Goal: Task Accomplishment & Management: Complete application form

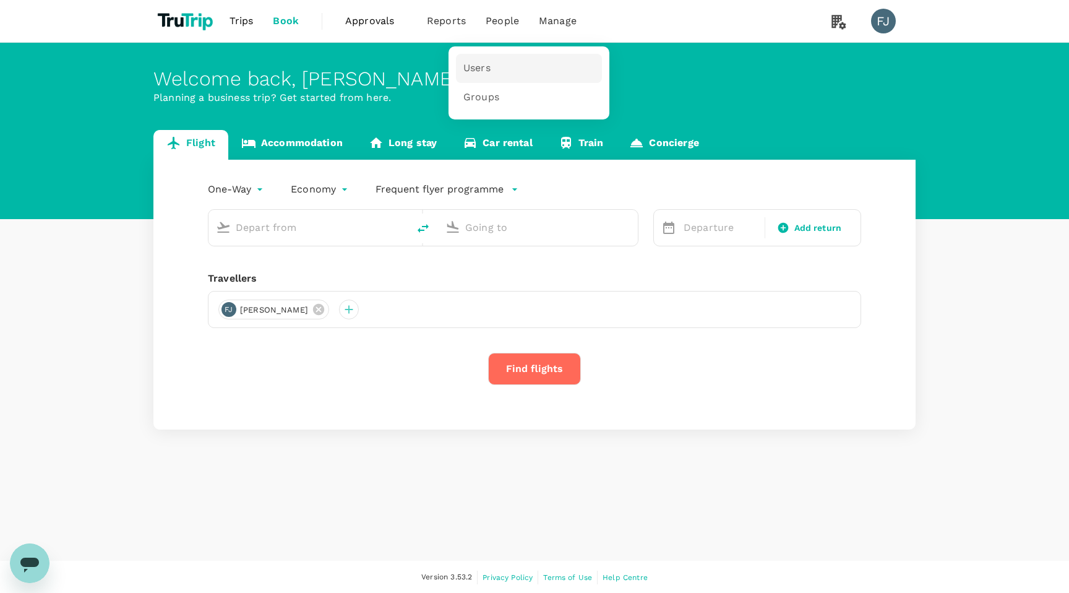
click at [474, 66] on span "Users" at bounding box center [476, 68] width 27 height 14
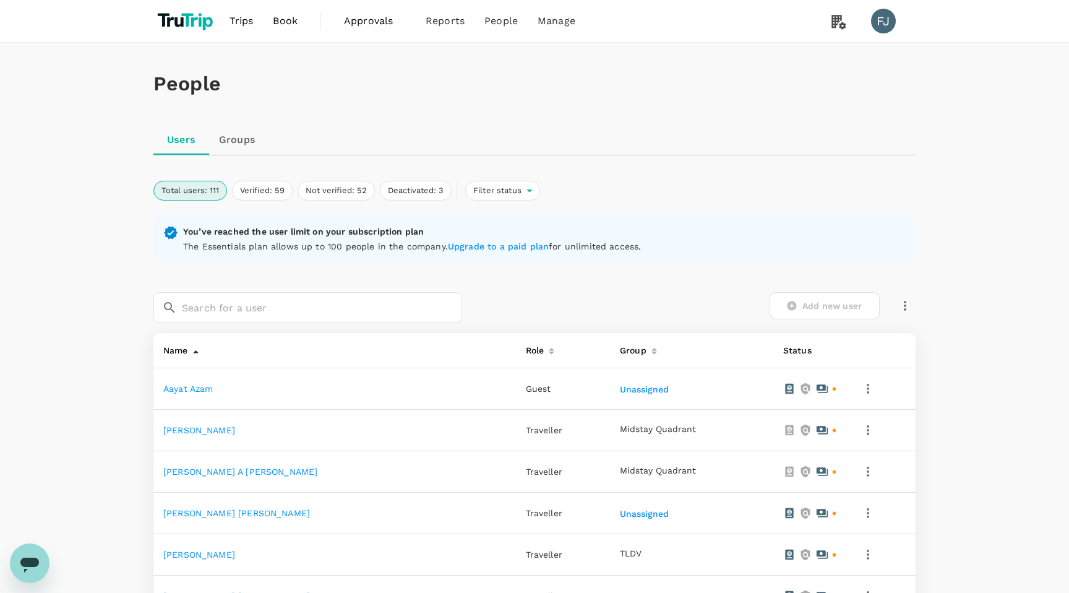
click at [818, 307] on div "Add new user" at bounding box center [696, 305] width 439 height 27
click at [522, 294] on div "Add new user" at bounding box center [696, 305] width 439 height 27
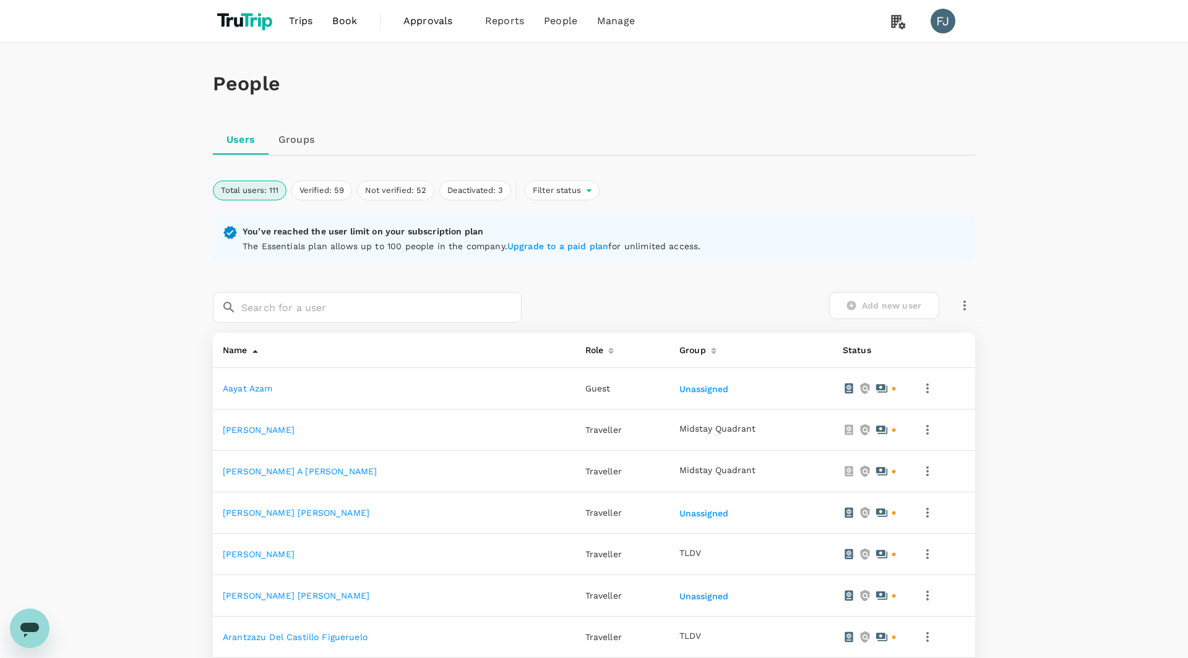
click at [963, 298] on icon "button" at bounding box center [964, 305] width 15 height 15
click at [1022, 330] on span "Send invitation email" at bounding box center [1016, 330] width 104 height 15
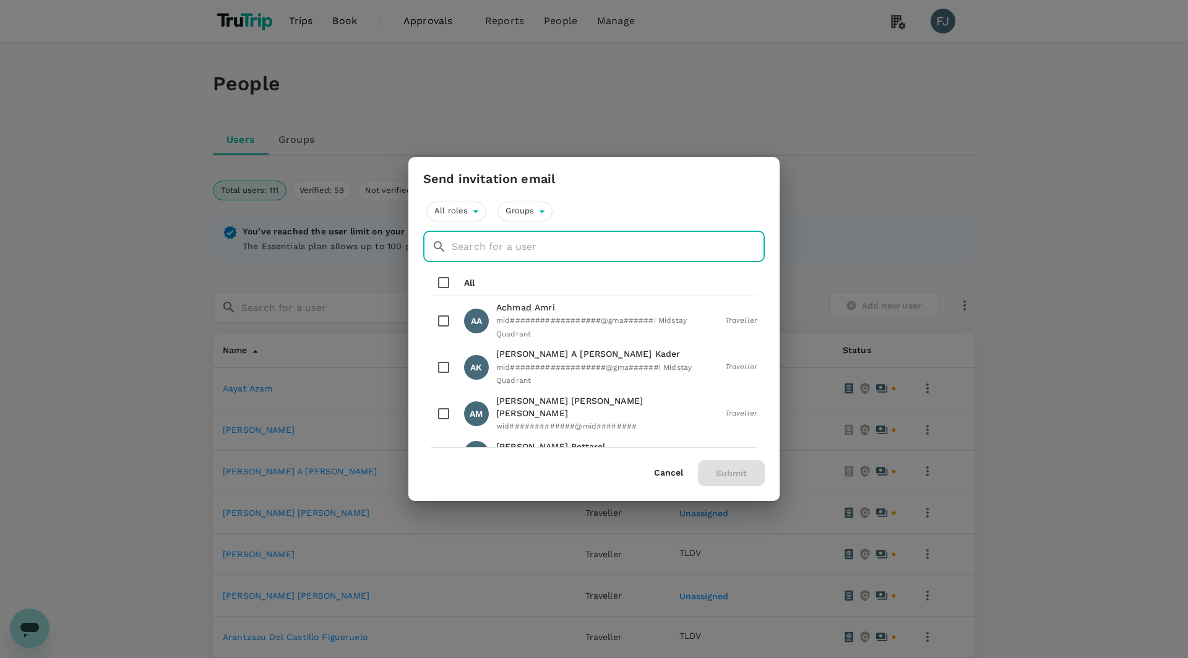
click at [473, 250] on input "text" at bounding box center [608, 246] width 313 height 31
paste input "[PERSON_NAME][EMAIL_ADDRESS][DOMAIN_NAME]"
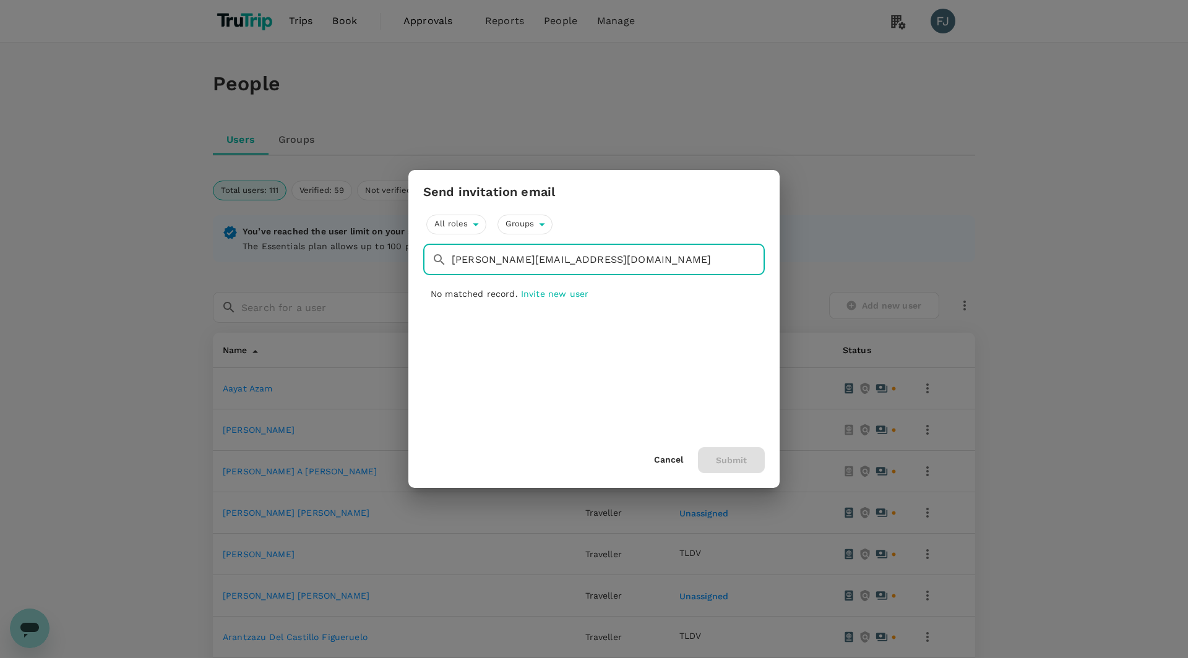
type input "[PERSON_NAME][EMAIL_ADDRESS][DOMAIN_NAME]"
click at [553, 293] on span "Invite new user" at bounding box center [554, 294] width 67 height 10
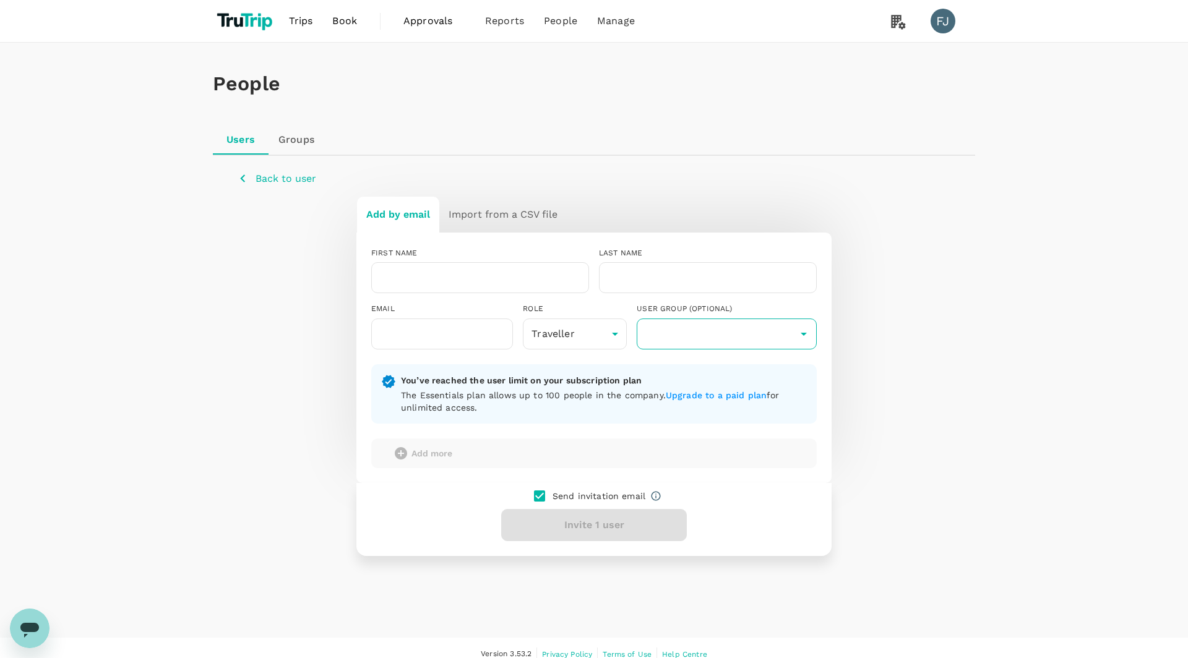
click at [720, 333] on input "text" at bounding box center [727, 334] width 174 height 24
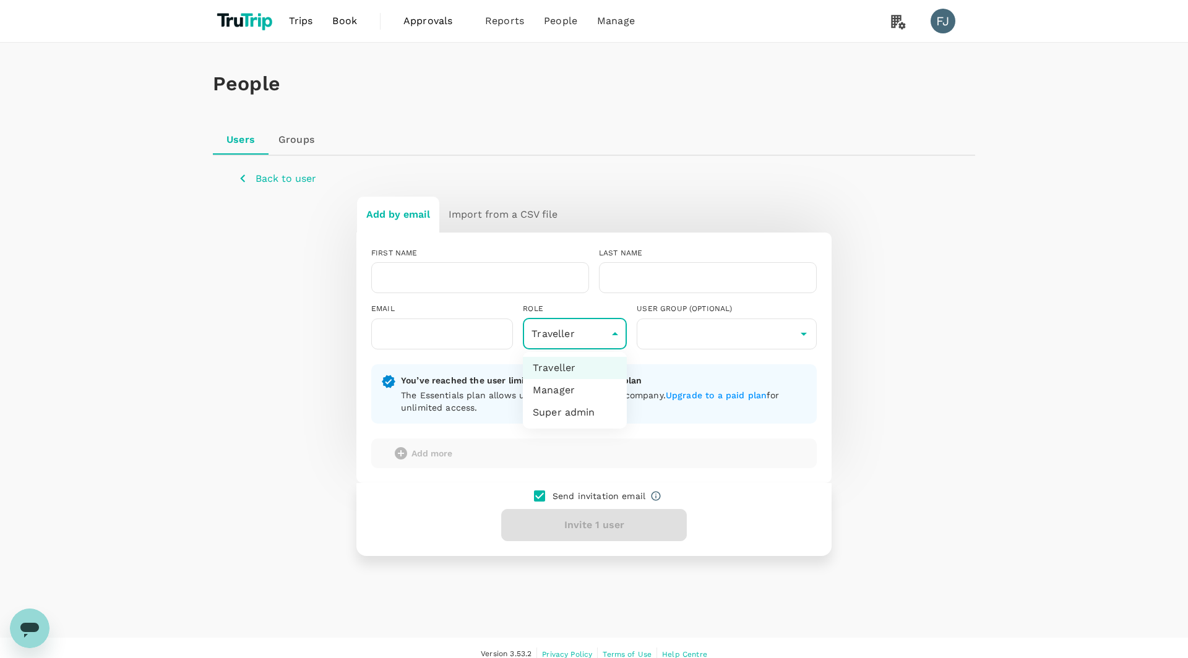
click at [608, 339] on body "Trips Book Approvals 0 Reports People Manage FJ People Users Groups Back to use…" at bounding box center [594, 335] width 1188 height 671
click at [553, 411] on li "Super admin" at bounding box center [575, 413] width 104 height 22
type input "super-admin"
click at [415, 330] on input "text" at bounding box center [442, 334] width 142 height 31
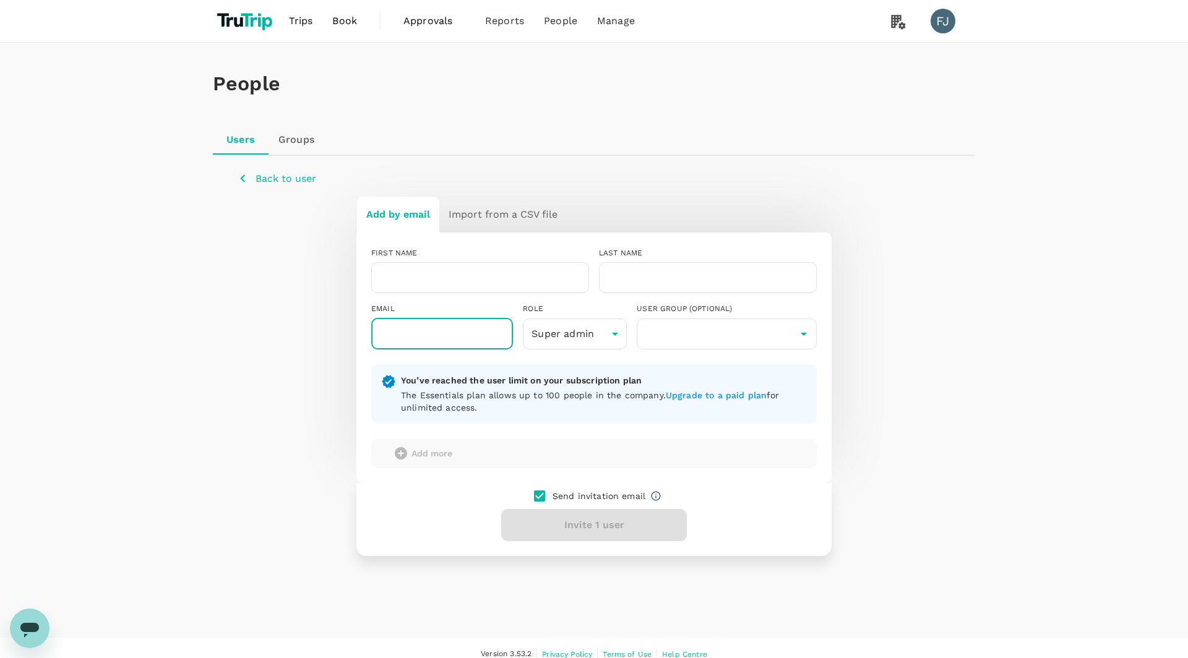
paste input "[PERSON_NAME][EMAIL_ADDRESS][DOMAIN_NAME]"
type input "[PERSON_NAME][EMAIL_ADDRESS][DOMAIN_NAME]"
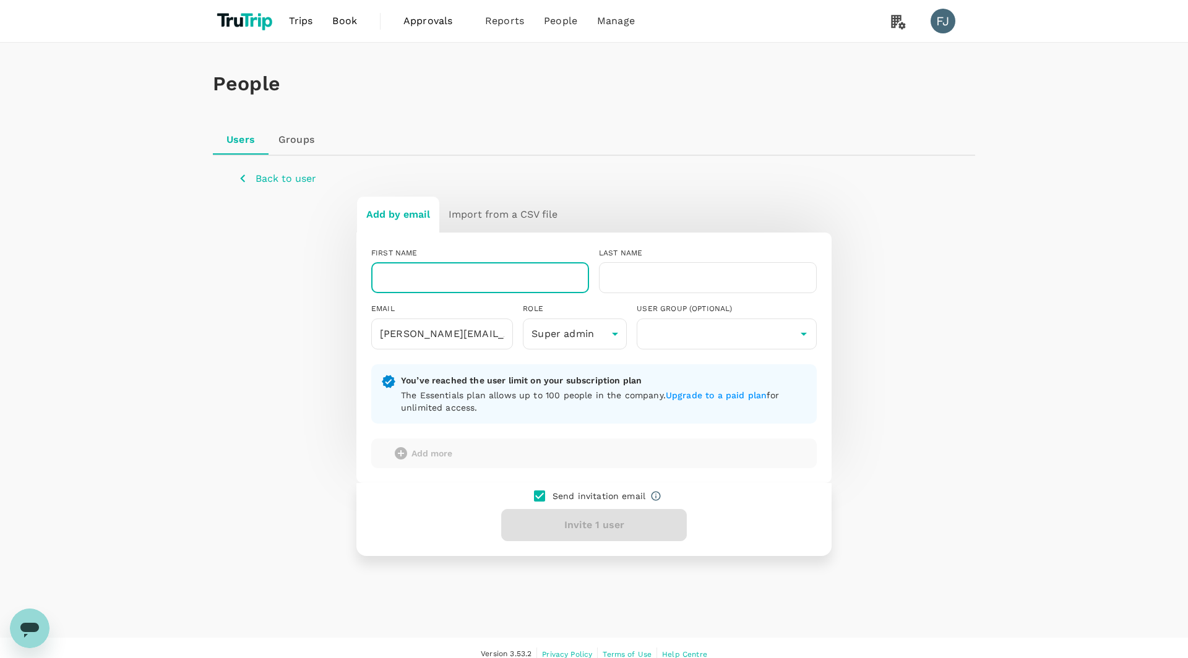
click at [428, 283] on input "text" at bounding box center [480, 277] width 218 height 31
click at [395, 339] on input "[PERSON_NAME][EMAIL_ADDRESS][DOMAIN_NAME]" at bounding box center [442, 334] width 142 height 31
click at [388, 333] on input "[PERSON_NAME][EMAIL_ADDRESS][DOMAIN_NAME]" at bounding box center [442, 334] width 142 height 31
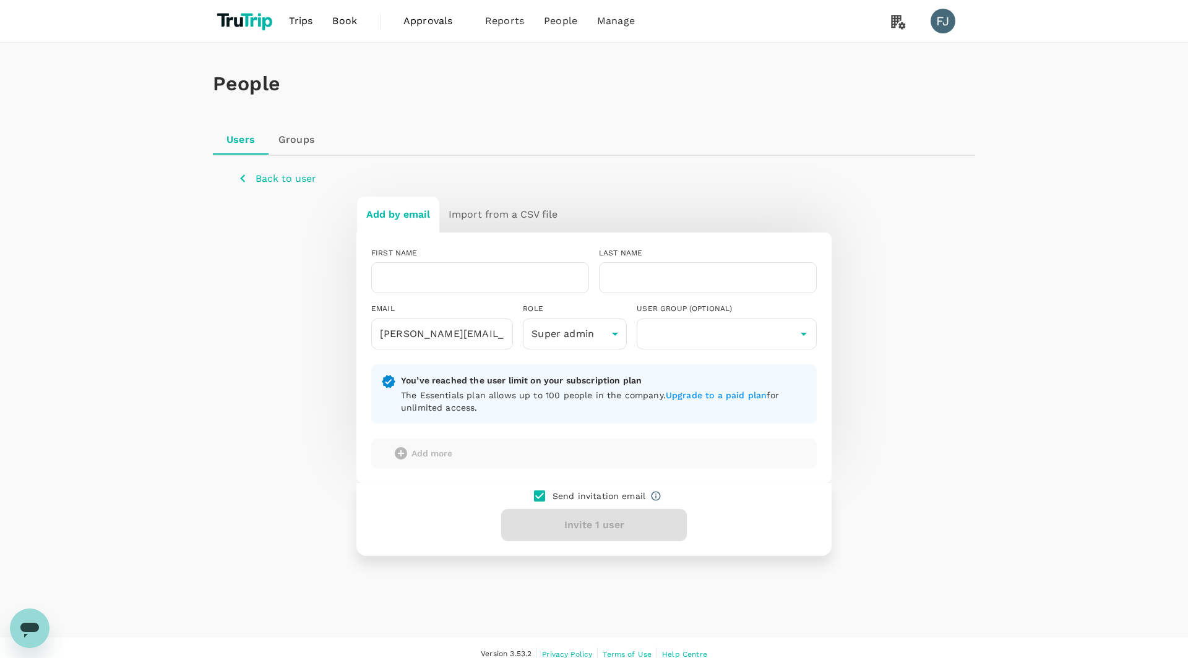
click at [407, 293] on div "EMAIL jonathan@midstay.com ​" at bounding box center [437, 321] width 152 height 56
click at [405, 280] on input "text" at bounding box center [480, 277] width 218 height 31
paste input "[PERSON_NAME]"
type input "[PERSON_NAME]"
click at [665, 275] on input "text" at bounding box center [708, 277] width 218 height 31
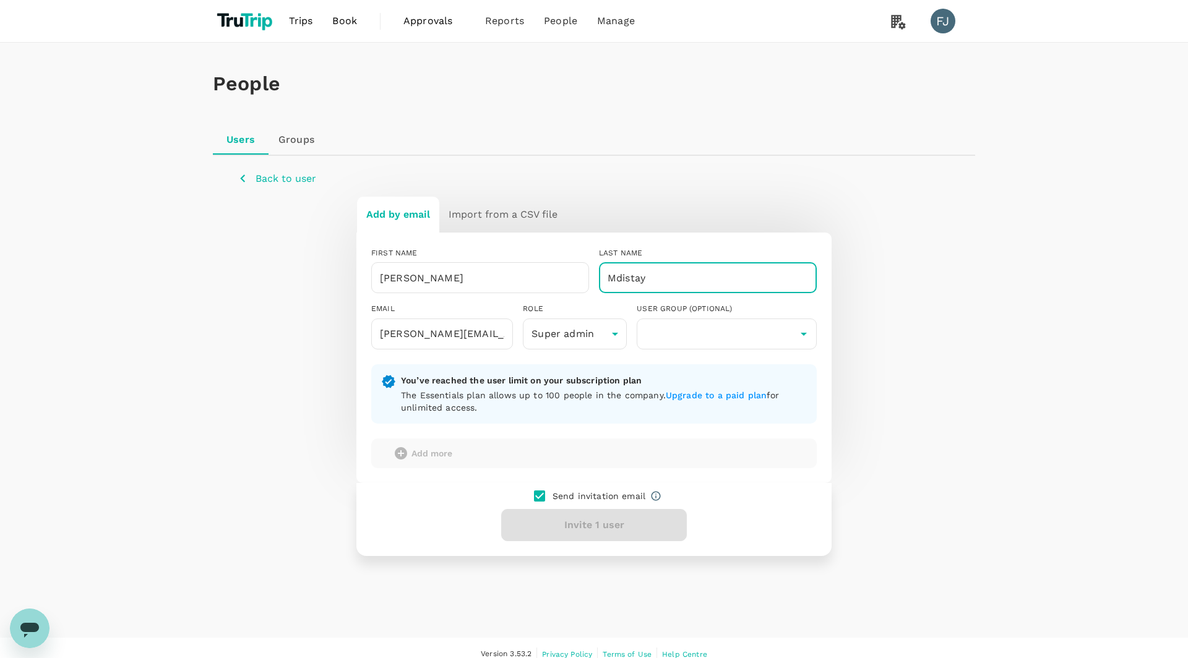
click at [612, 273] on input "Mdistay" at bounding box center [708, 277] width 218 height 31
type input "Midstay"
click at [384, 280] on input "[PERSON_NAME]" at bounding box center [480, 277] width 218 height 31
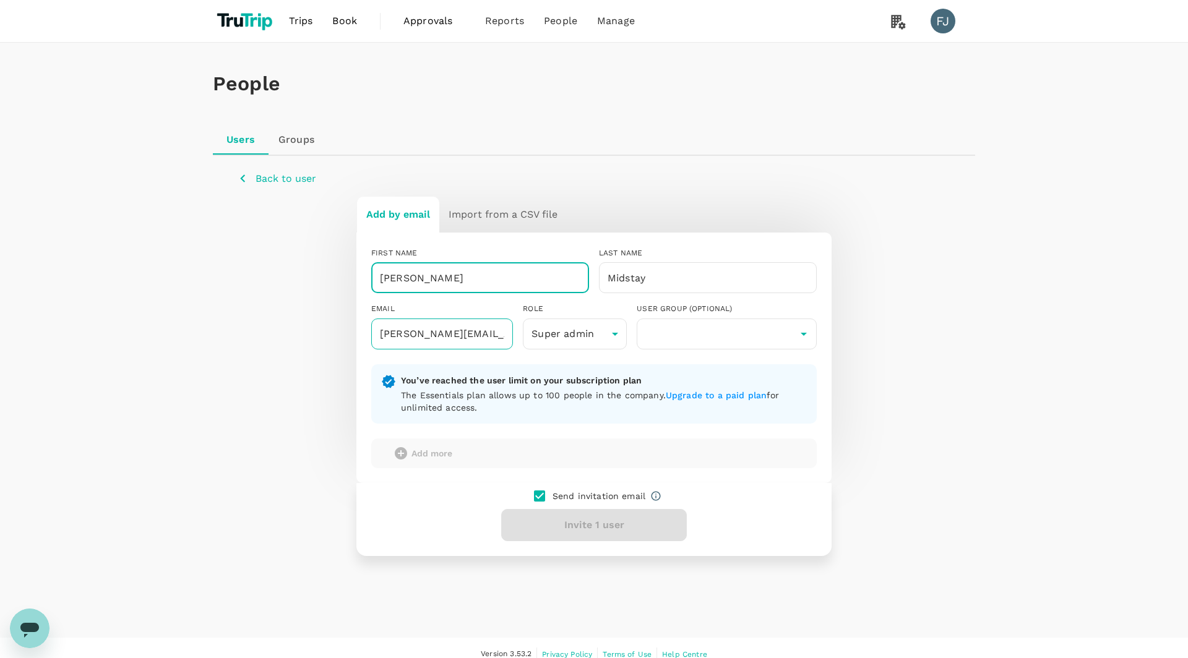
type input "[PERSON_NAME]"
click at [444, 336] on input "[PERSON_NAME][EMAIL_ADDRESS][DOMAIN_NAME]" at bounding box center [442, 334] width 142 height 31
click at [289, 177] on p "Back to user" at bounding box center [286, 178] width 61 height 15
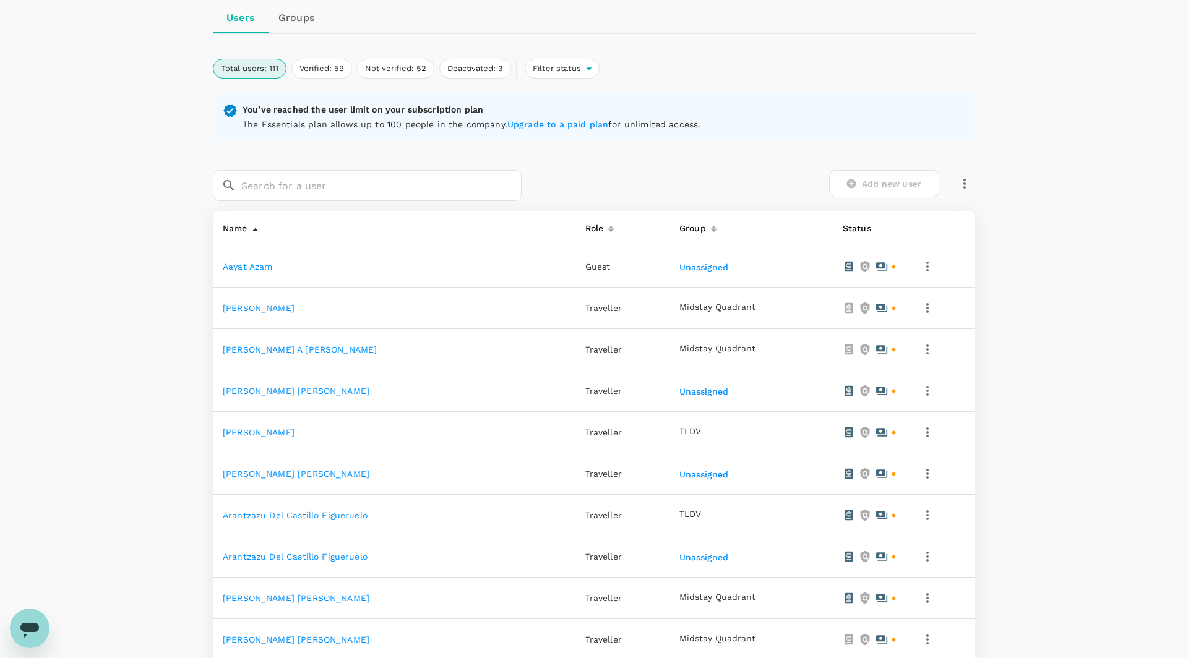
scroll to position [121, 0]
click at [921, 309] on icon "button" at bounding box center [927, 309] width 15 height 15
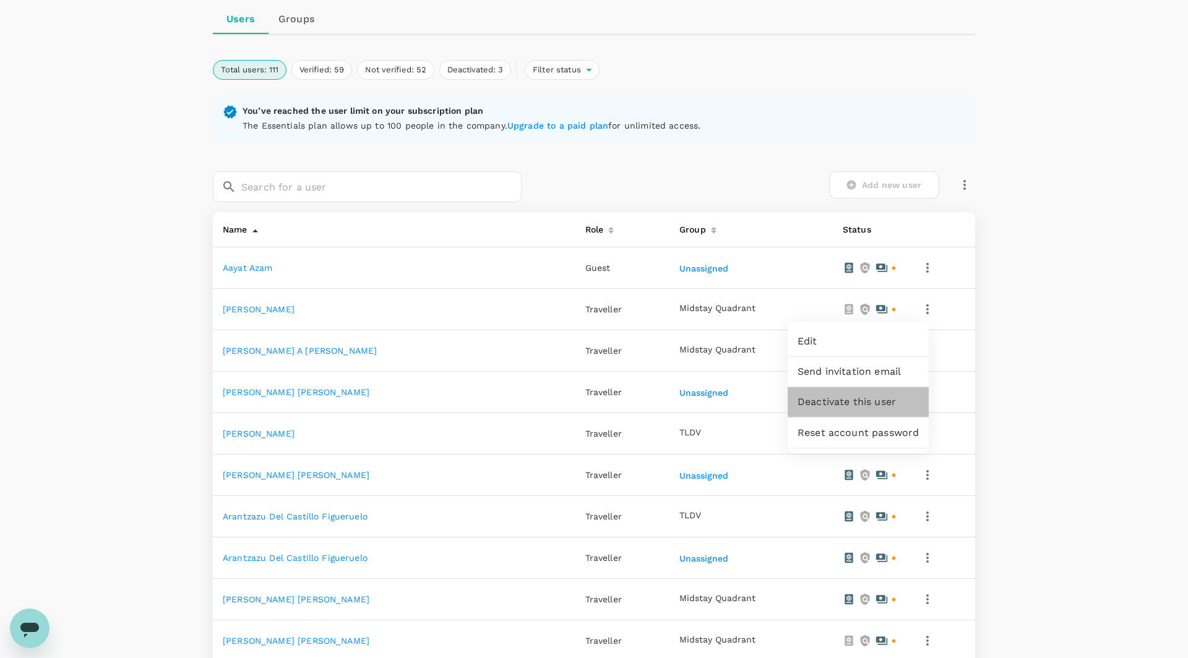
click at [889, 396] on span "Deactivate this user" at bounding box center [858, 402] width 121 height 15
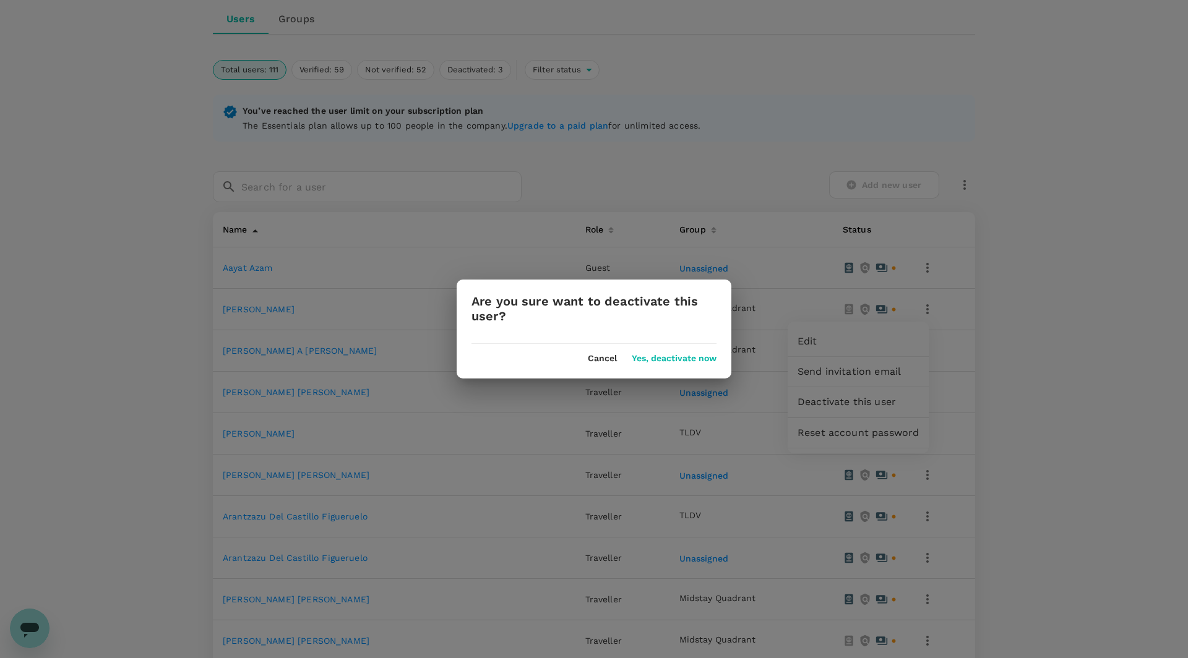
click at [660, 358] on button "Yes, deactivate now" at bounding box center [674, 359] width 85 height 10
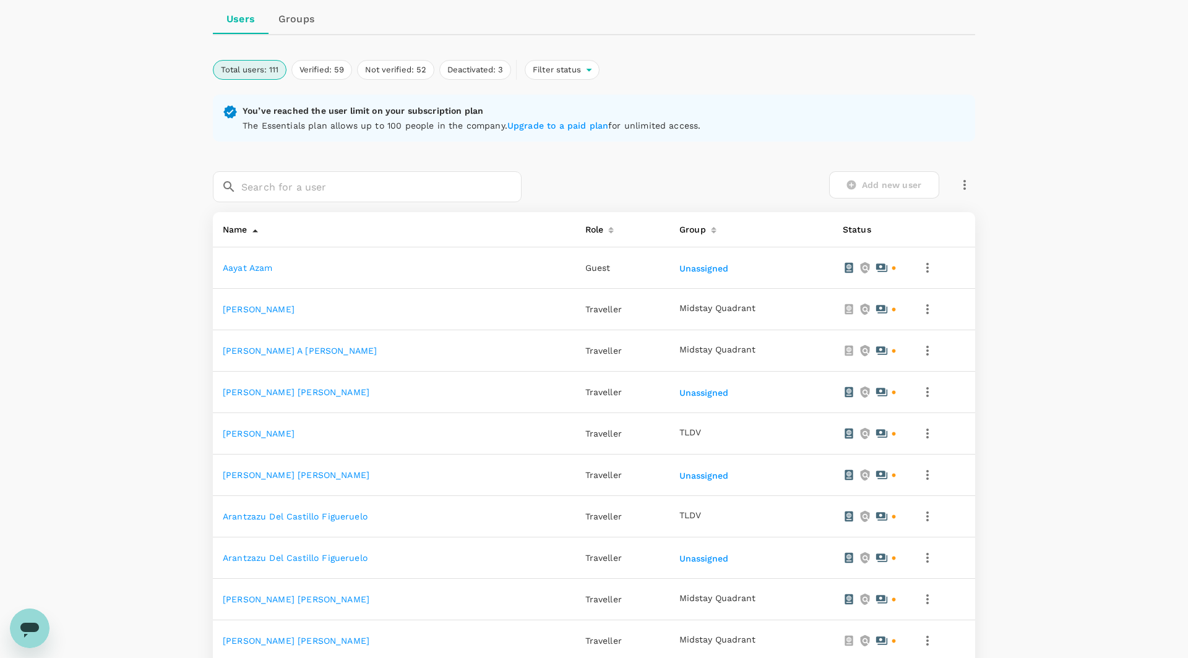
scroll to position [0, 0]
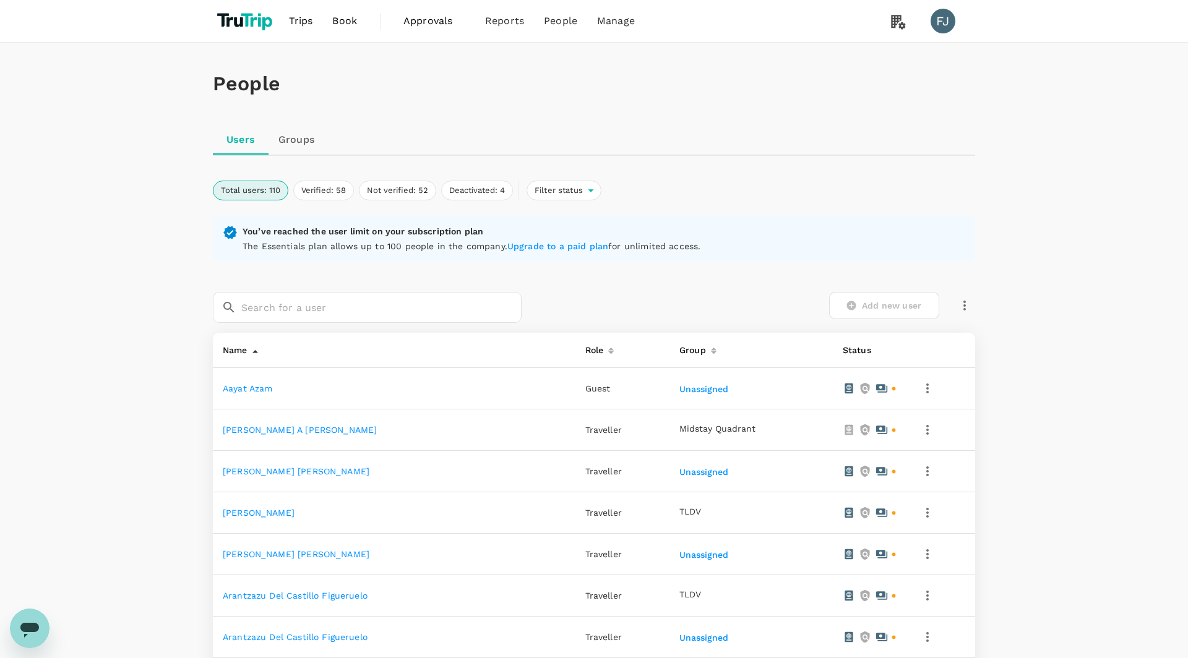
click at [920, 423] on icon "button" at bounding box center [927, 430] width 15 height 15
click at [841, 523] on span "Deactivate this user" at bounding box center [865, 523] width 103 height 15
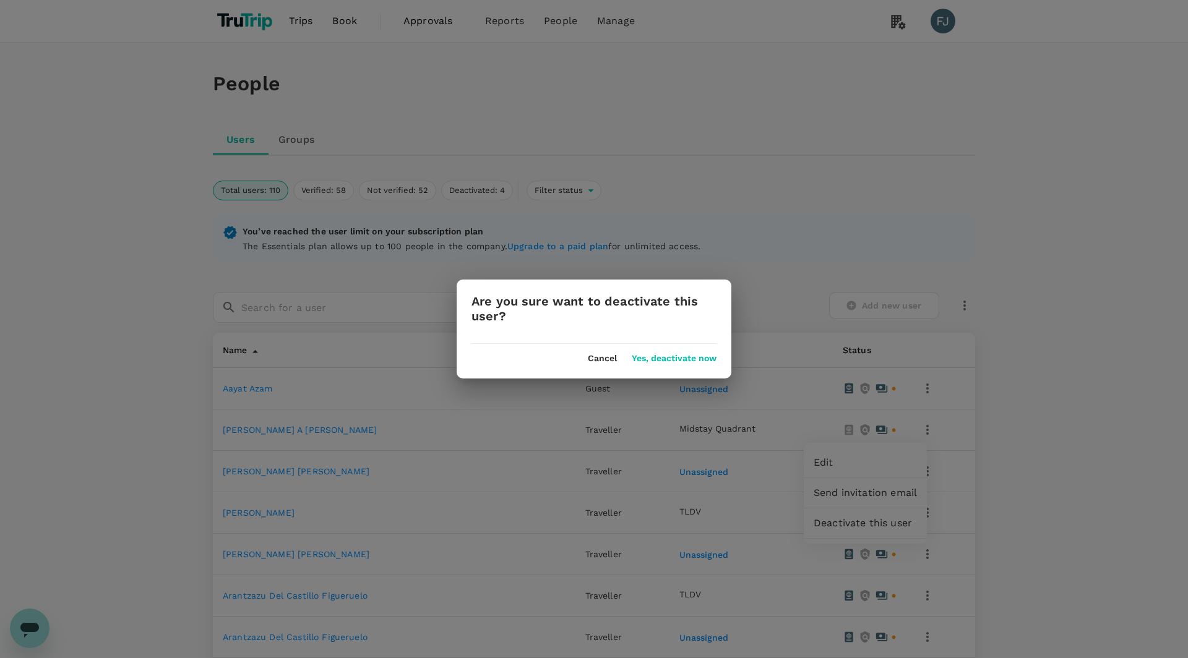
click at [684, 359] on button "Yes, deactivate now" at bounding box center [674, 359] width 85 height 10
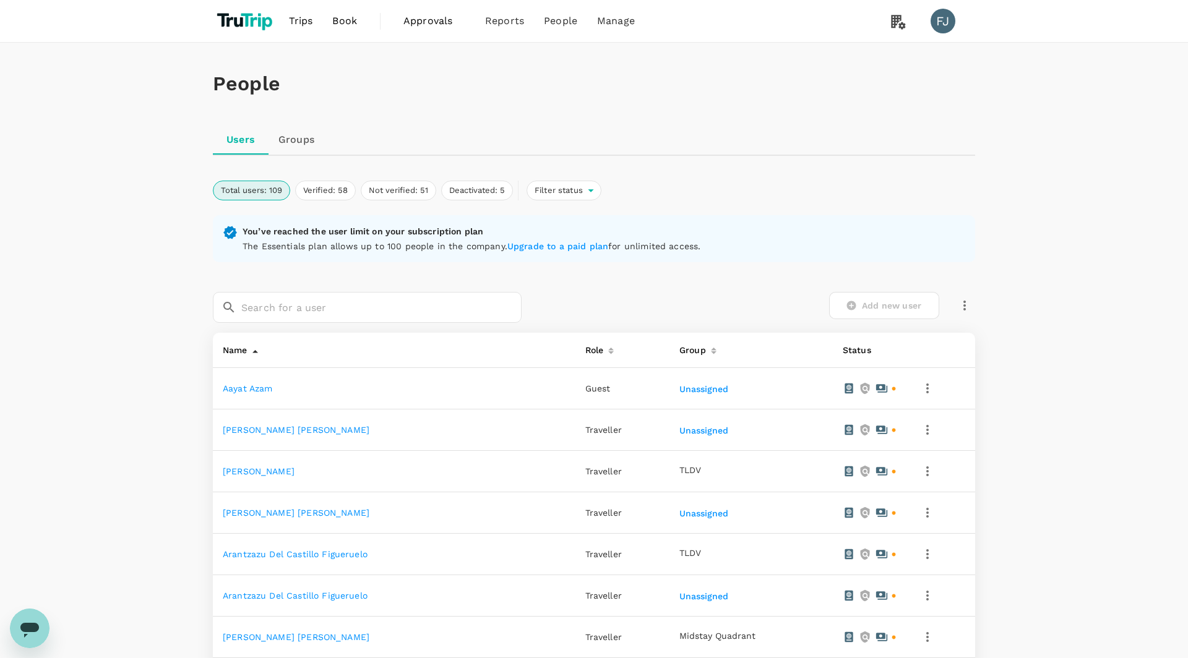
click at [968, 307] on icon "button" at bounding box center [964, 305] width 15 height 15
click at [977, 334] on span "Send invitation email" at bounding box center [1016, 330] width 104 height 15
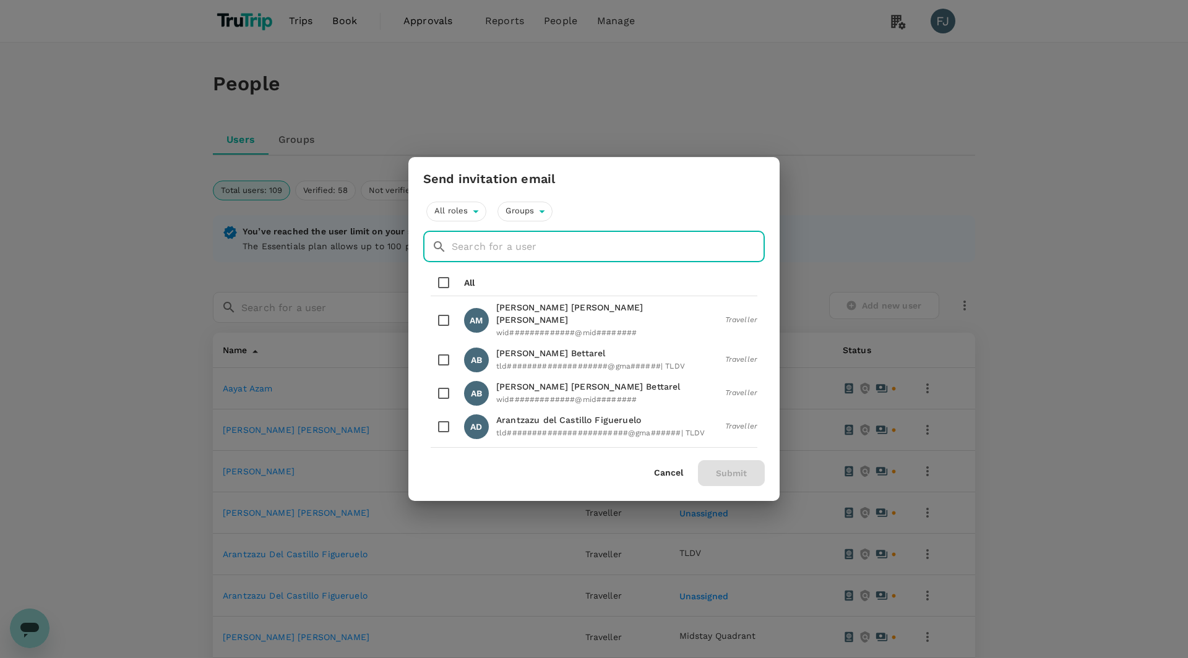
click at [494, 250] on input "text" at bounding box center [608, 246] width 313 height 31
paste input "[PERSON_NAME][EMAIL_ADDRESS][DOMAIN_NAME]"
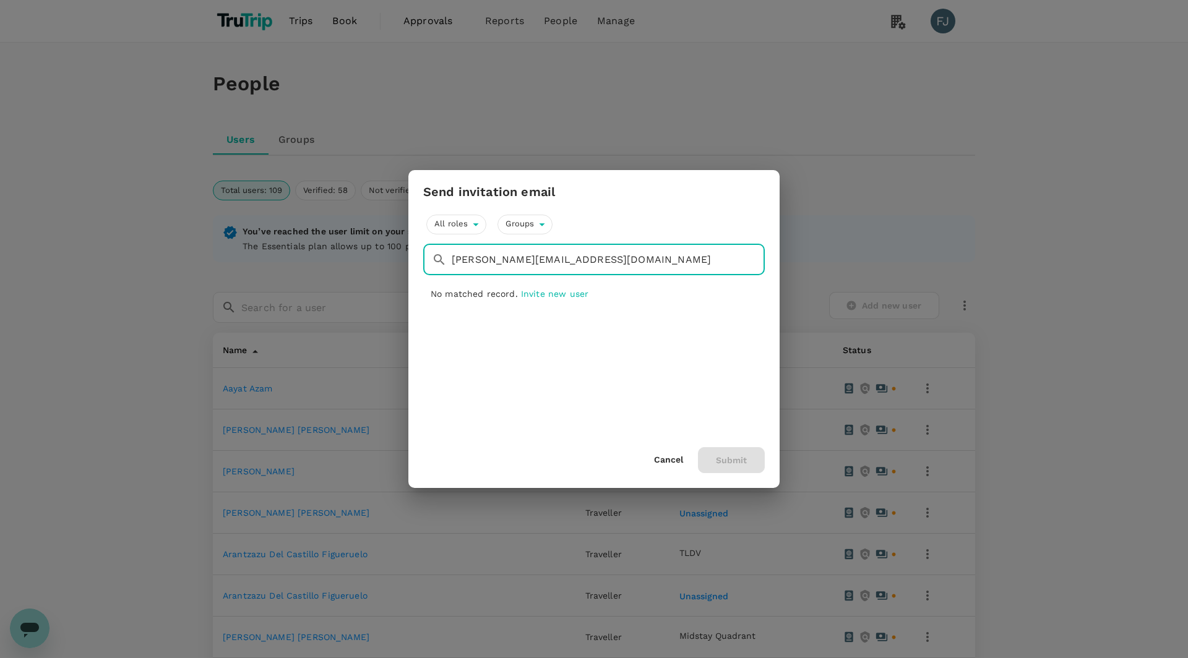
type input "[PERSON_NAME][EMAIL_ADDRESS][DOMAIN_NAME]"
click at [547, 292] on span "Invite new user" at bounding box center [554, 294] width 67 height 10
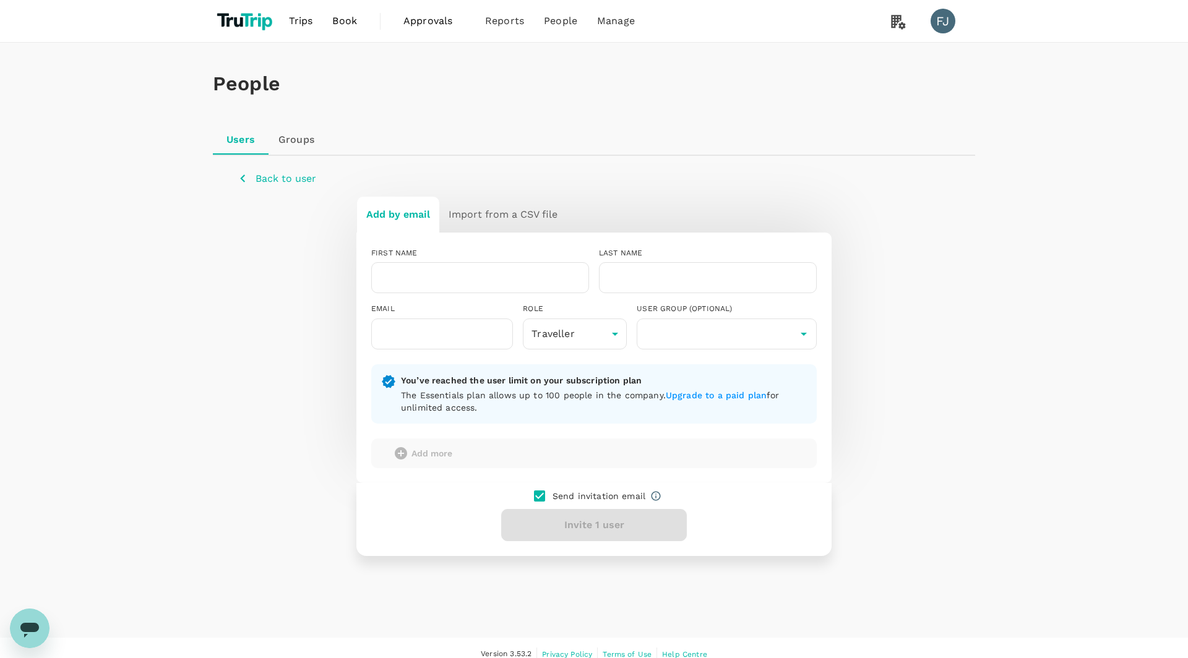
click at [278, 177] on p "Back to user" at bounding box center [286, 178] width 61 height 15
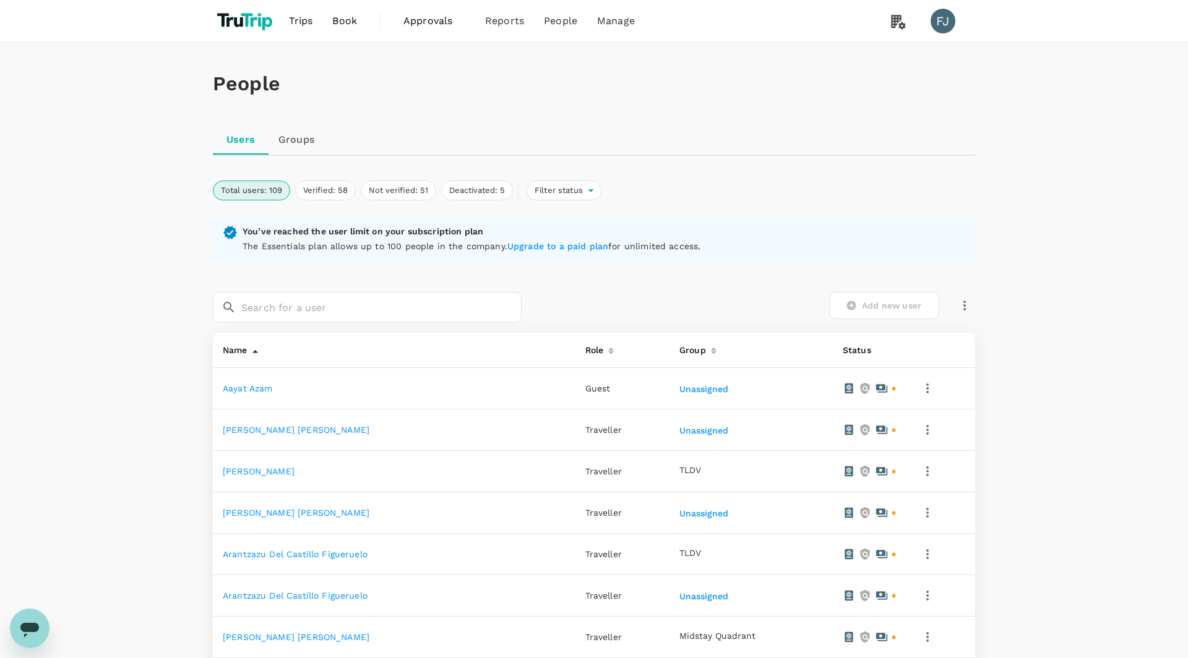
click at [973, 303] on button "button" at bounding box center [964, 305] width 21 height 21
click at [960, 326] on div "Send invitation email" at bounding box center [1016, 331] width 124 height 30
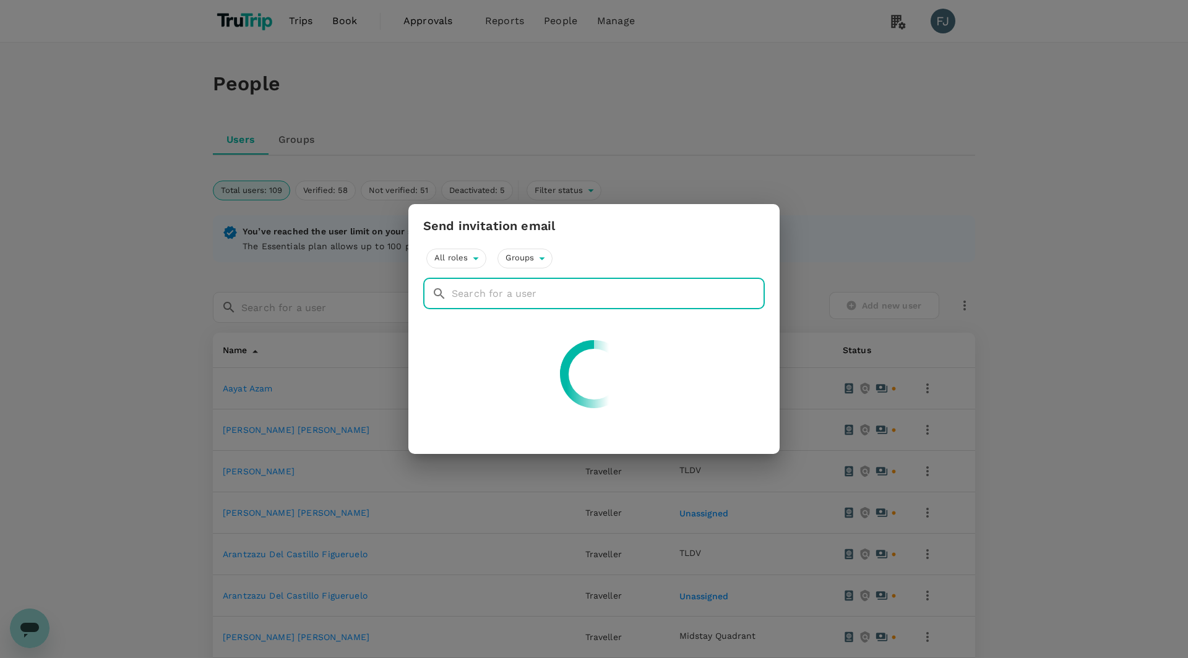
click at [548, 296] on input "text" at bounding box center [608, 293] width 313 height 31
paste input "[PERSON_NAME][EMAIL_ADDRESS][DOMAIN_NAME]"
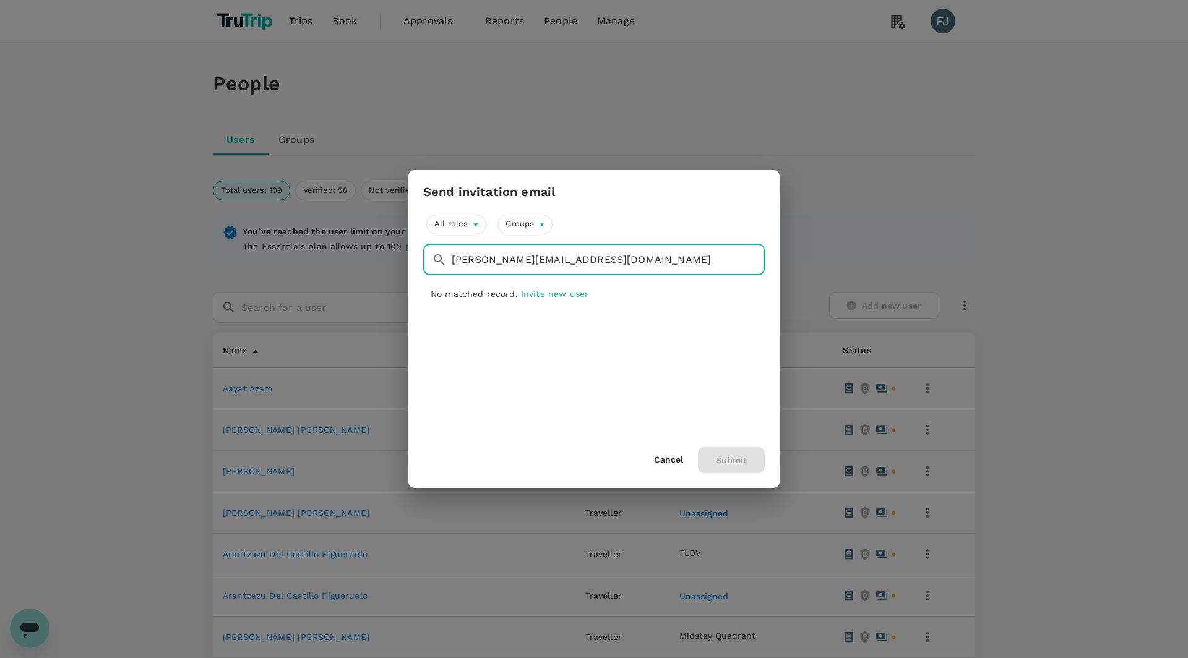
type input "[PERSON_NAME][EMAIL_ADDRESS][DOMAIN_NAME]"
click at [553, 295] on span "Invite new user" at bounding box center [554, 294] width 67 height 10
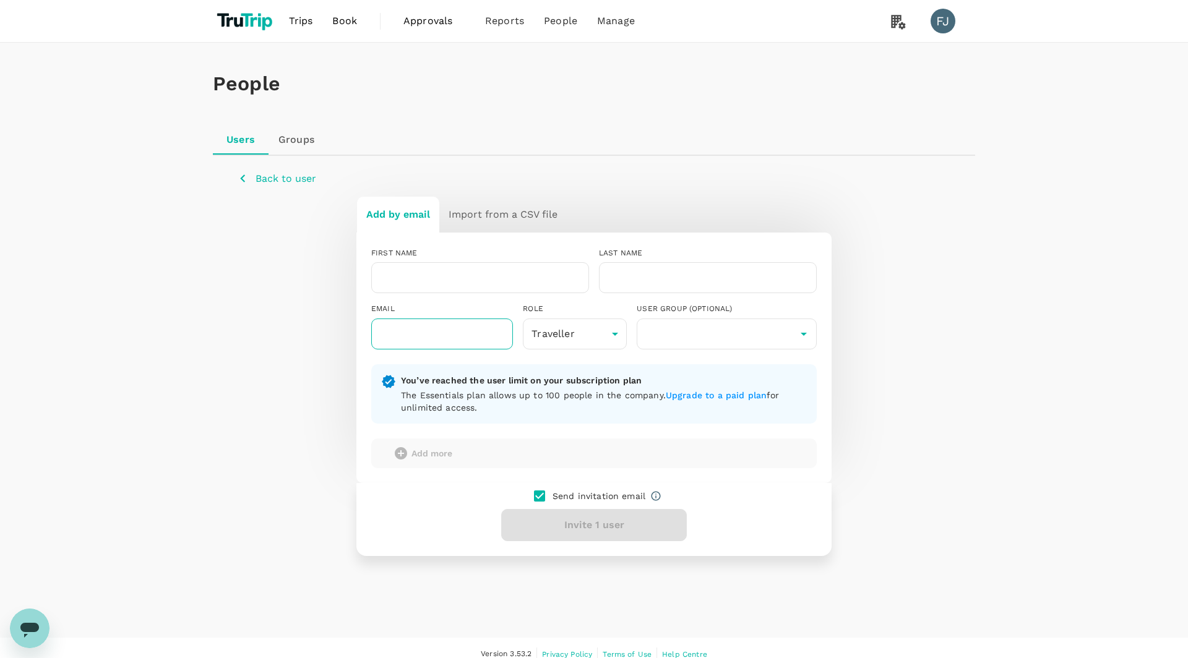
click at [425, 323] on input "text" at bounding box center [442, 334] width 142 height 31
paste input "[PERSON_NAME][EMAIL_ADDRESS][DOMAIN_NAME]"
type input "[PERSON_NAME][EMAIL_ADDRESS][DOMAIN_NAME]"
click at [595, 325] on body "Trips Book Approvals 0 Reports People Manage FJ People Users Groups Back to use…" at bounding box center [594, 335] width 1188 height 671
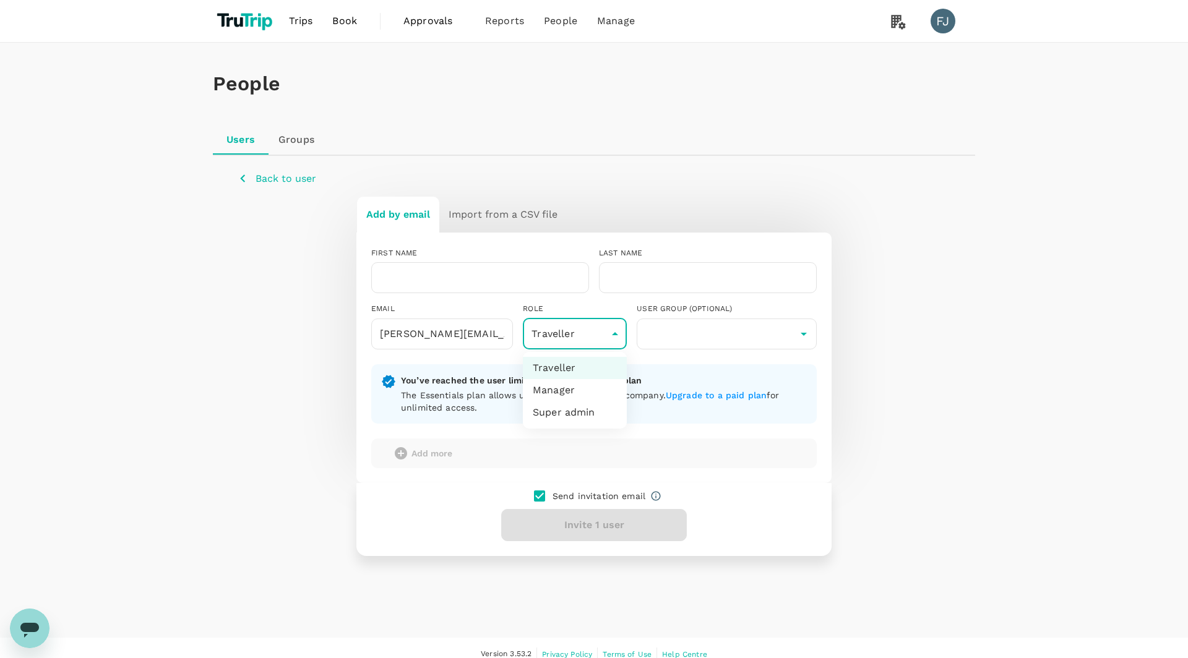
click at [563, 410] on li "Super admin" at bounding box center [575, 413] width 104 height 22
type input "super-admin"
click at [700, 338] on input "text" at bounding box center [727, 334] width 174 height 24
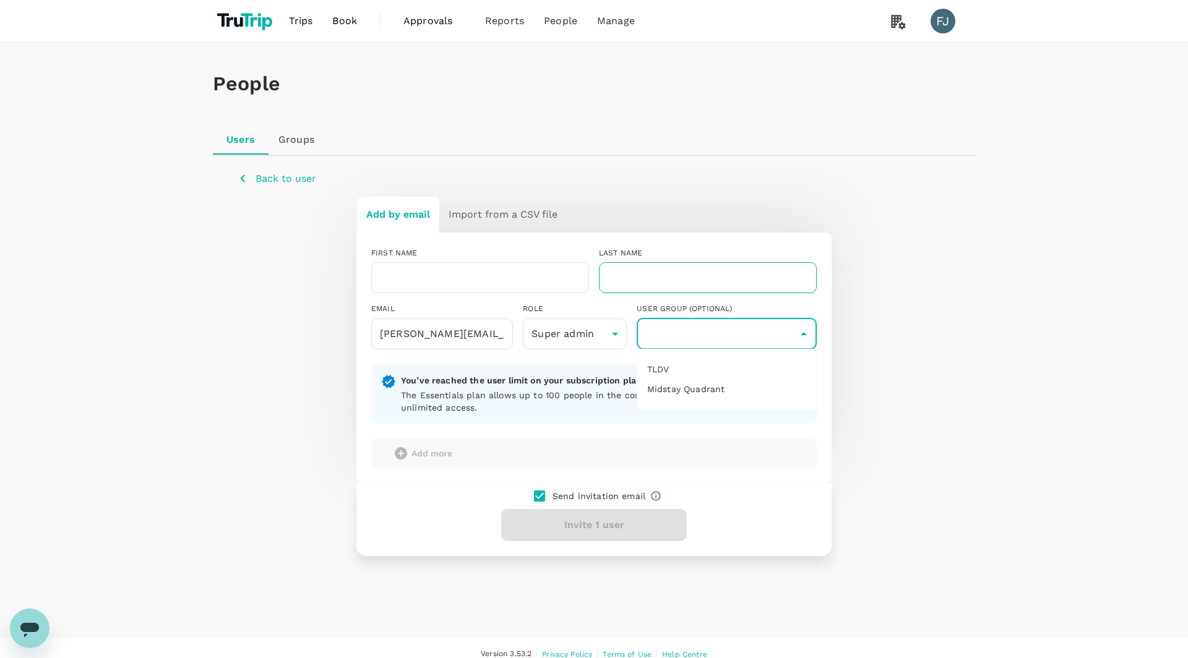
click at [668, 269] on input "text" at bounding box center [708, 277] width 218 height 31
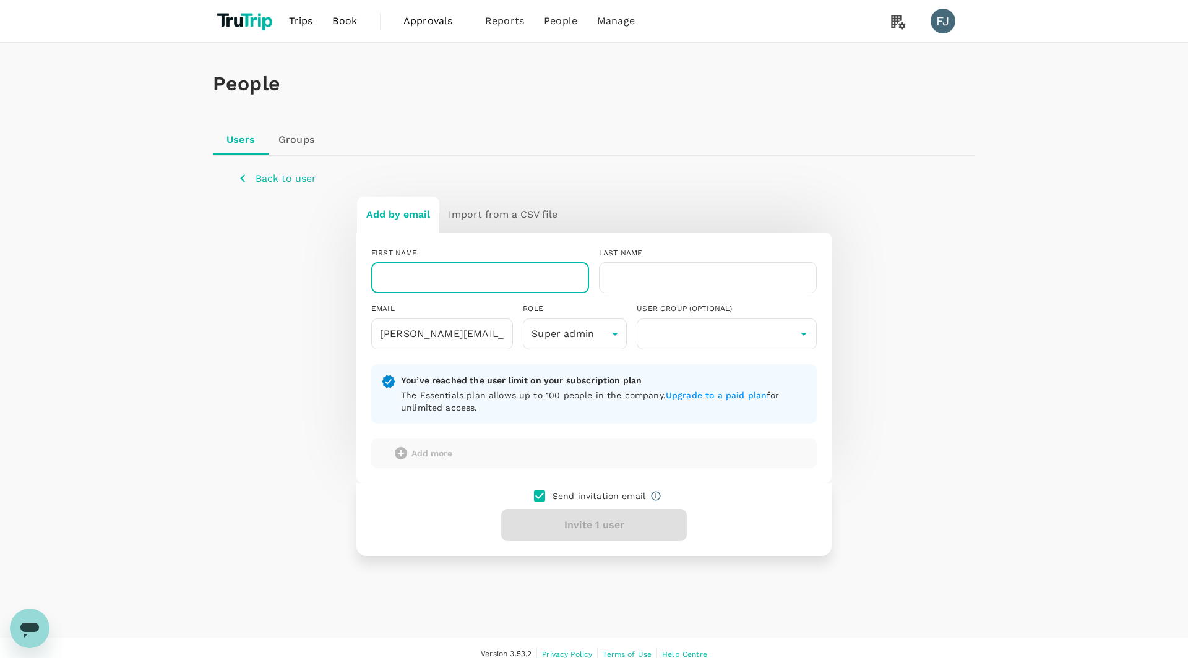
click at [501, 274] on input "text" at bounding box center [480, 277] width 218 height 31
click at [397, 332] on input "[PERSON_NAME][EMAIL_ADDRESS][DOMAIN_NAME]" at bounding box center [442, 334] width 142 height 31
click at [414, 275] on input "text" at bounding box center [480, 277] width 218 height 31
paste input "[PERSON_NAME]"
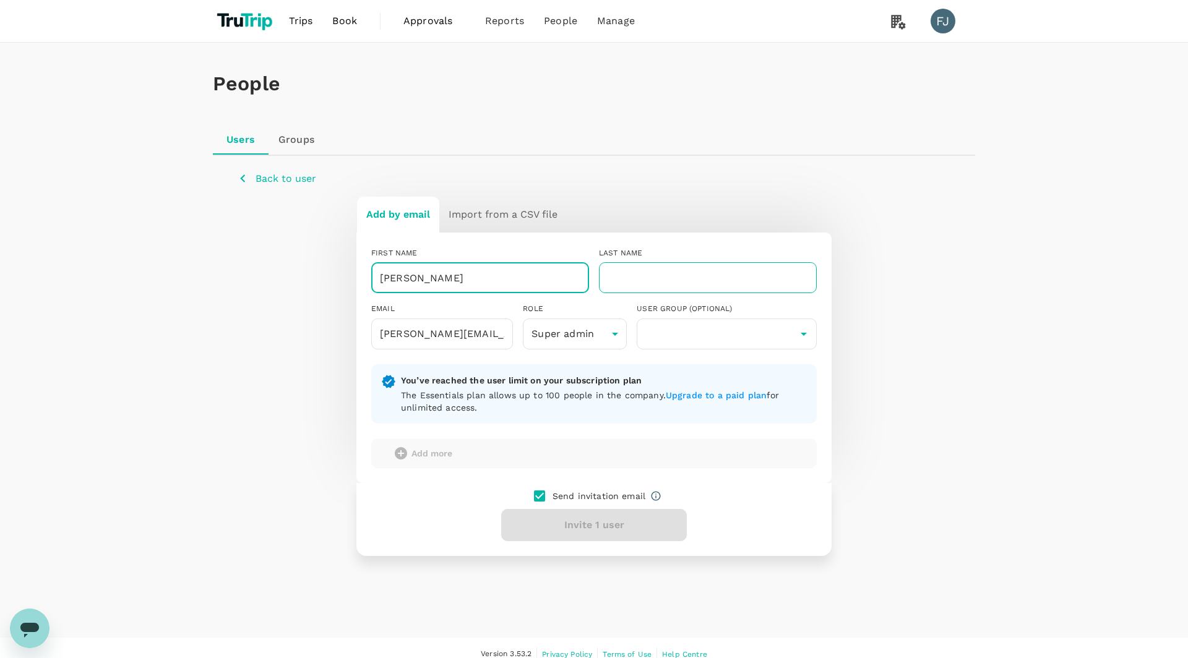
type input "[PERSON_NAME]"
click at [677, 262] on input "text" at bounding box center [708, 277] width 218 height 31
type input "Midstay"
click at [383, 280] on input "[PERSON_NAME]" at bounding box center [480, 277] width 218 height 31
type input "[PERSON_NAME]"
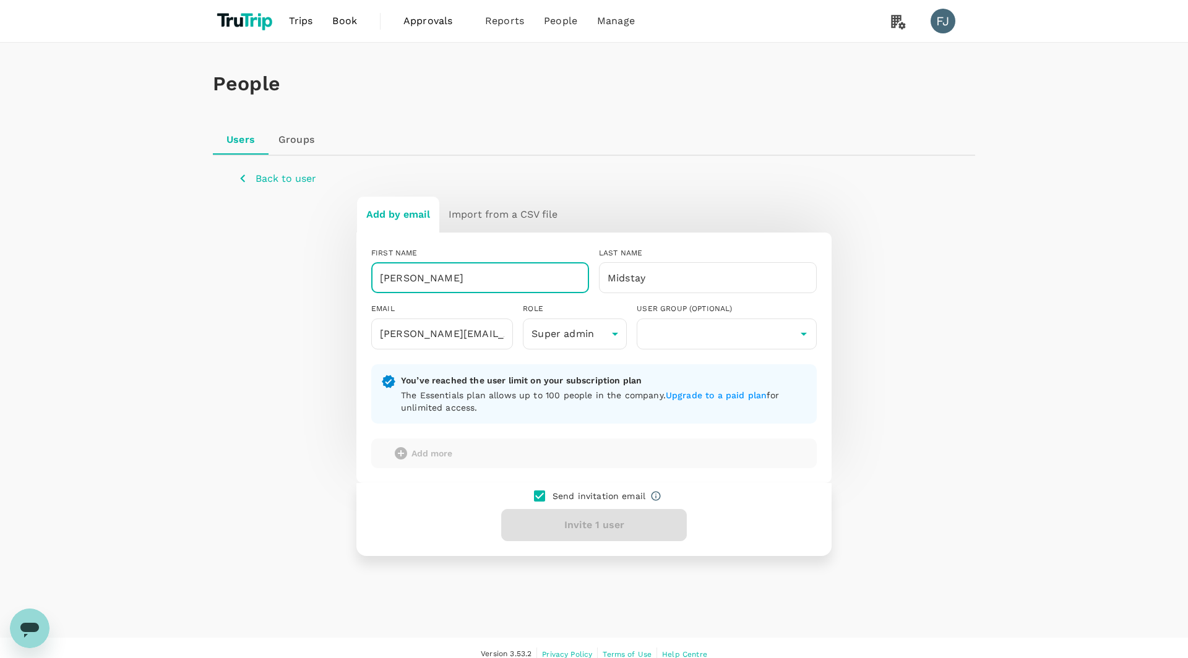
click at [293, 307] on div "Add by email Import from a CSV file FIRST NAME [PERSON_NAME] ​ LAST NAME Midsta…" at bounding box center [594, 375] width 713 height 359
